Goal: Browse casually

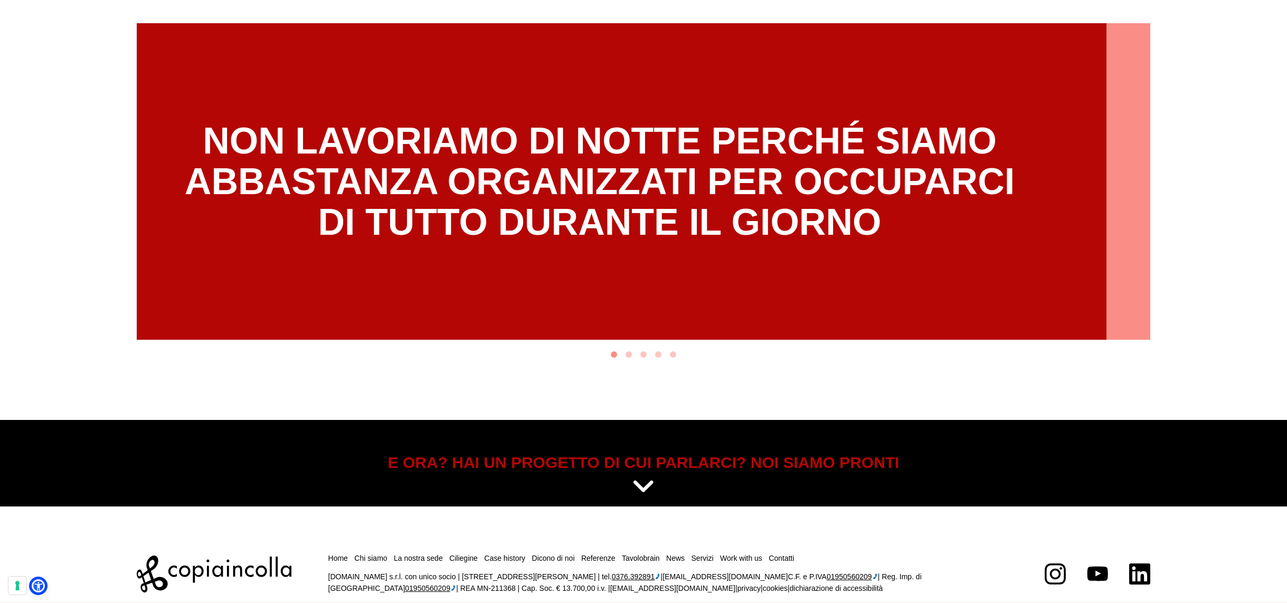
drag, startPoint x: 840, startPoint y: 256, endPoint x: 566, endPoint y: 250, distance: 274.0
click at [659, 251] on div "NON LAVORIAMO DI NOTTE PERCHÉ SIAMO ABBASTANZA ORGANIZZATI PER OCCUPARCI DI TUT…" at bounding box center [599, 181] width 1013 height 317
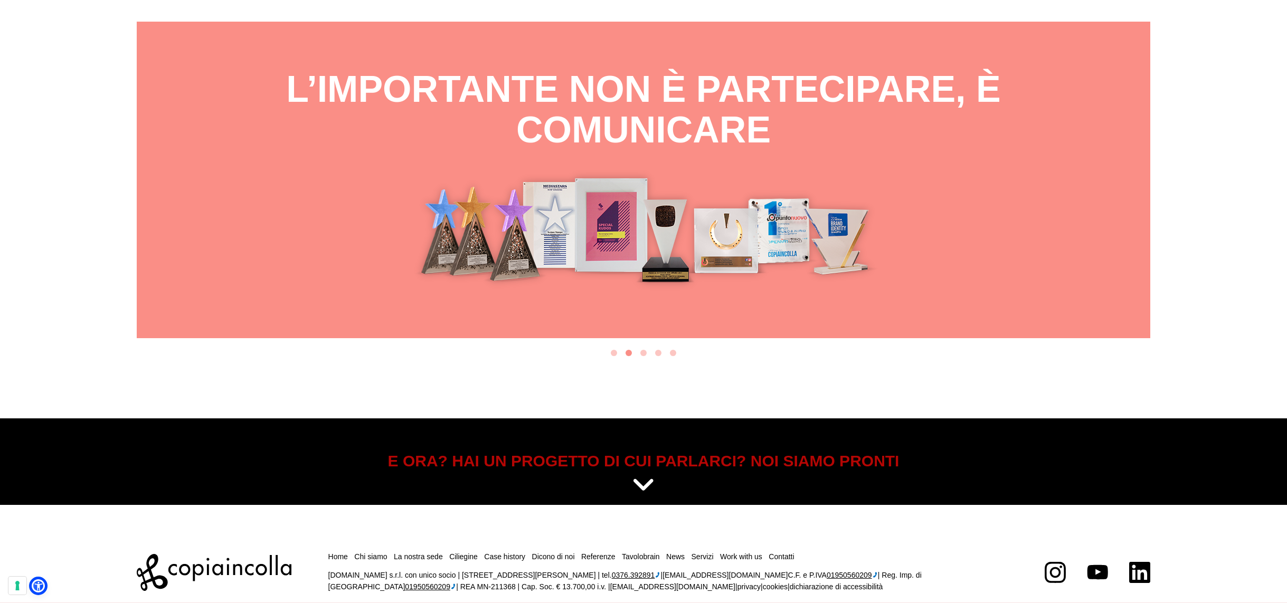
scroll to position [6015, 0]
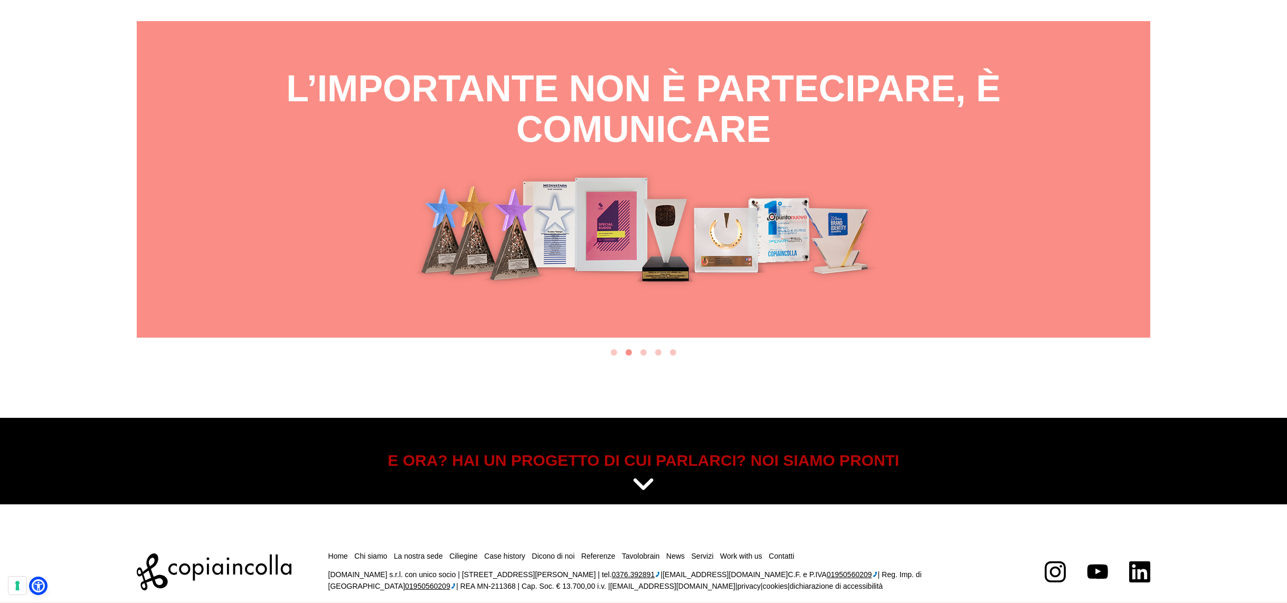
drag, startPoint x: 771, startPoint y: 242, endPoint x: 604, endPoint y: 237, distance: 167.4
click at [702, 240] on img "2 of 5" at bounding box center [643, 228] width 531 height 123
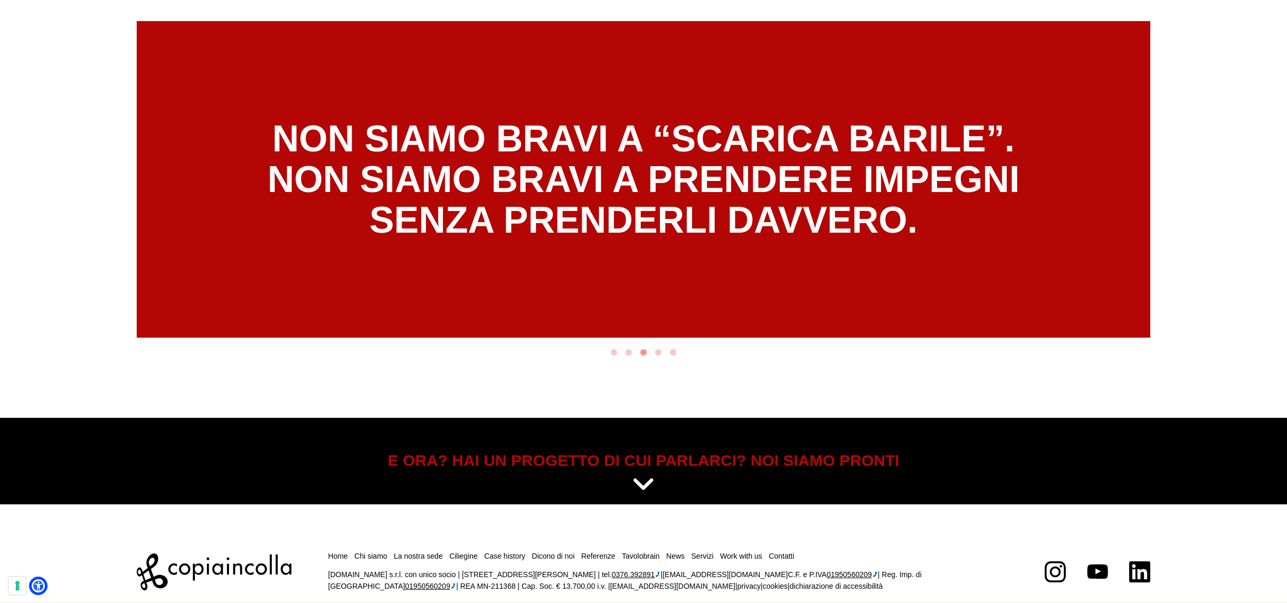
click at [692, 232] on div "NON SIAMO BRAVI A “SCARICA BARILE”. NON SIAMO BRAVI A PRENDERE IMPEGNI SENZA PR…" at bounding box center [643, 179] width 1013 height 317
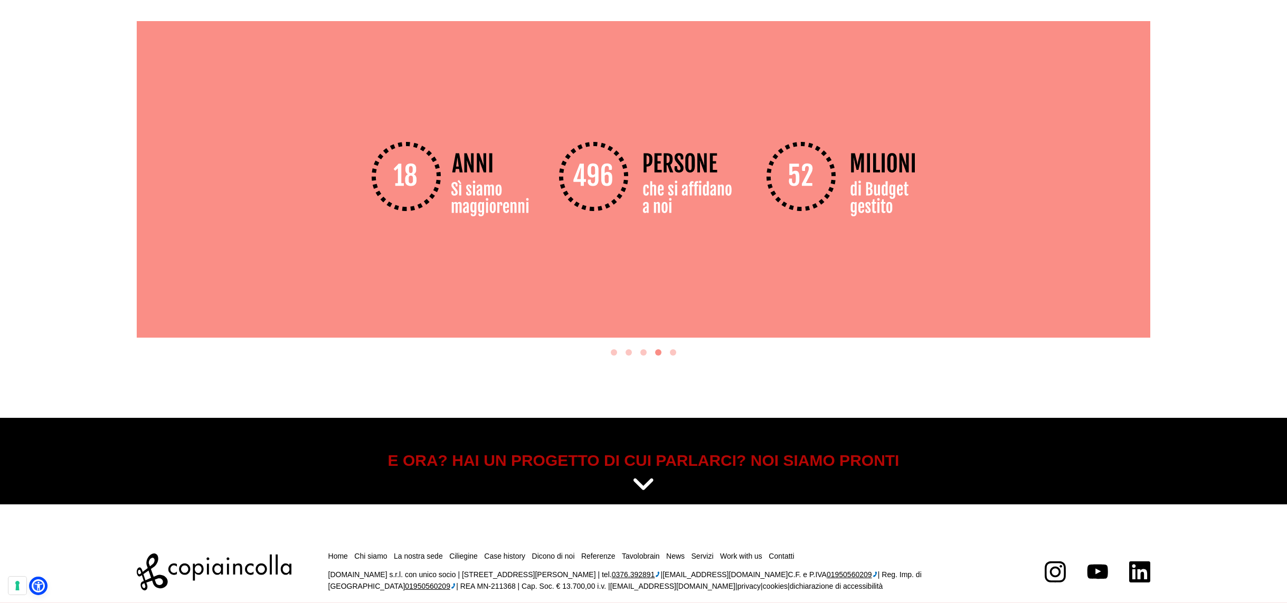
drag, startPoint x: 786, startPoint y: 231, endPoint x: 642, endPoint y: 231, distance: 143.6
click at [699, 231] on div "4 of 5" at bounding box center [643, 179] width 1013 height 317
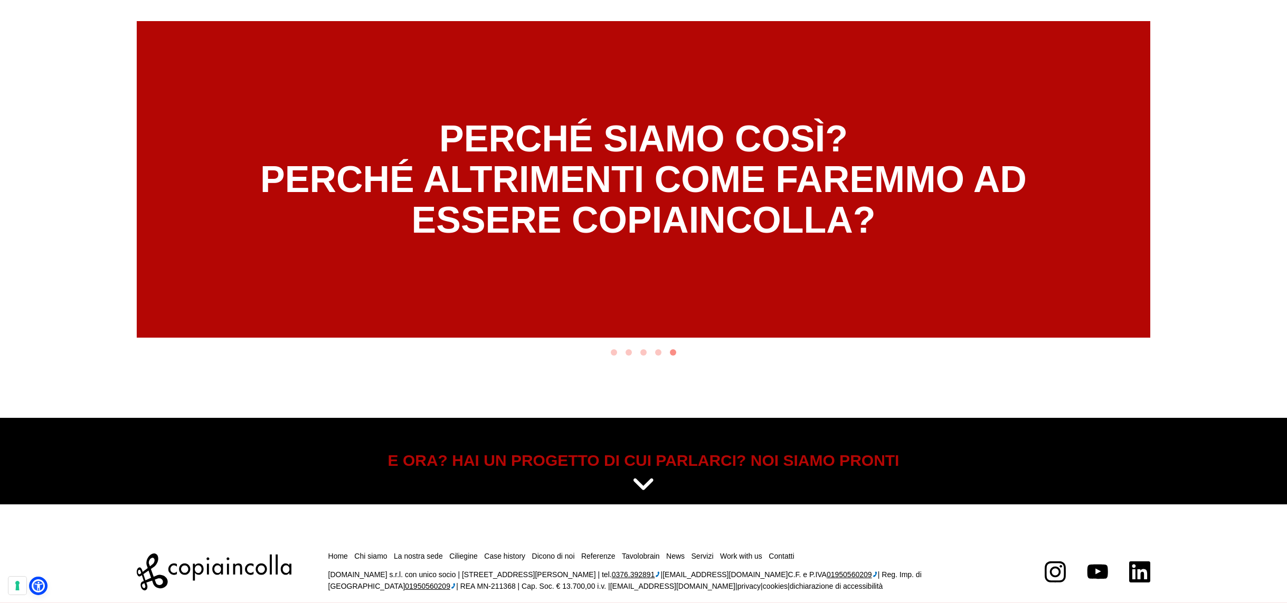
click at [592, 232] on div "PERCHÉ SIAMO COSÌ? PERCHÉ ALTRIMENTI COME FAREMMO AD ESSERE COPIAINCOLLA?" at bounding box center [643, 179] width 1013 height 317
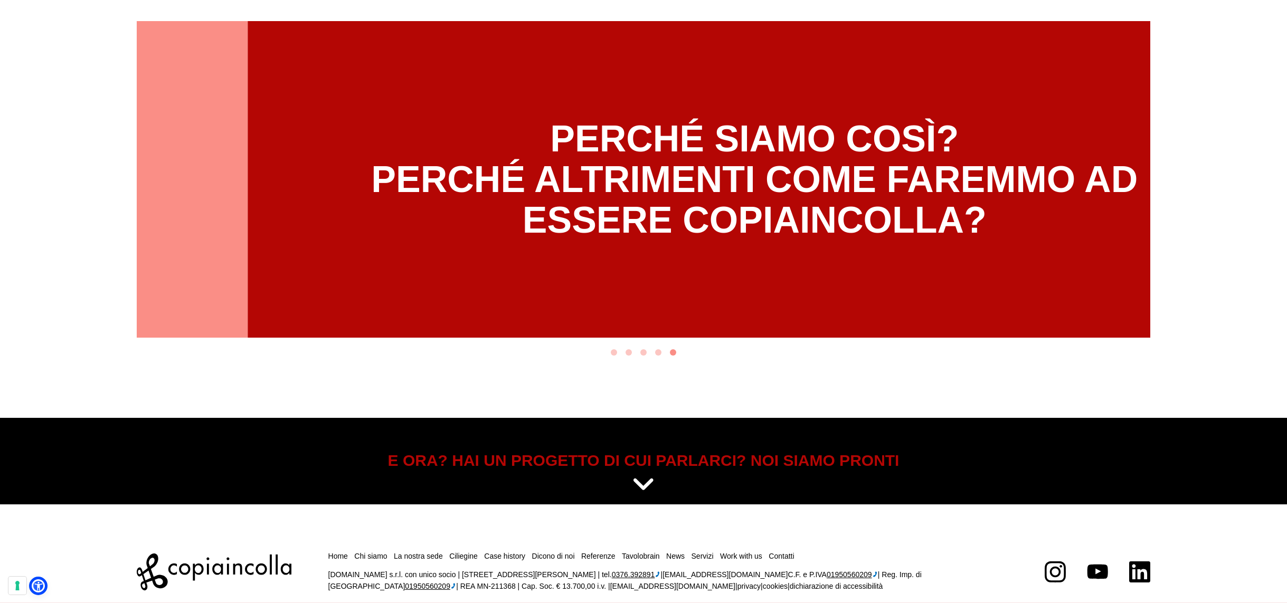
drag, startPoint x: 565, startPoint y: 224, endPoint x: 871, endPoint y: 226, distance: 306.1
click at [747, 220] on div "PERCHÉ SIAMO COSÌ? PERCHÉ ALTRIMENTI COME FAREMMO AD ESSERE COPIAINCOLLA?" at bounding box center [754, 179] width 1013 height 317
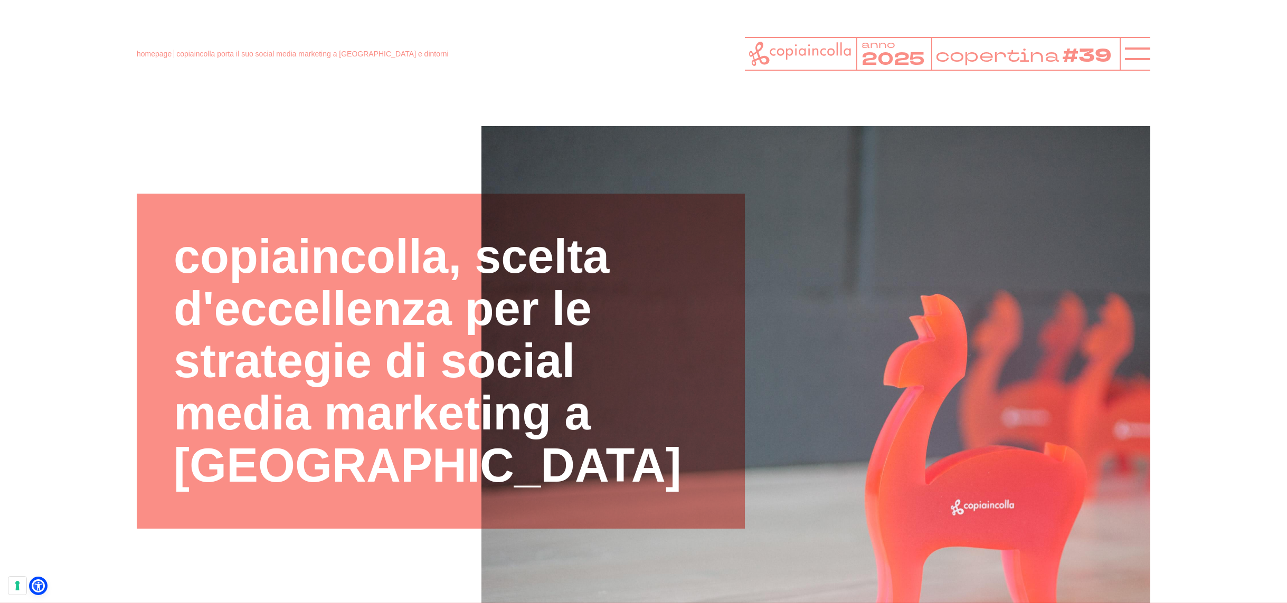
scroll to position [0, 0]
